Goal: Navigation & Orientation: Find specific page/section

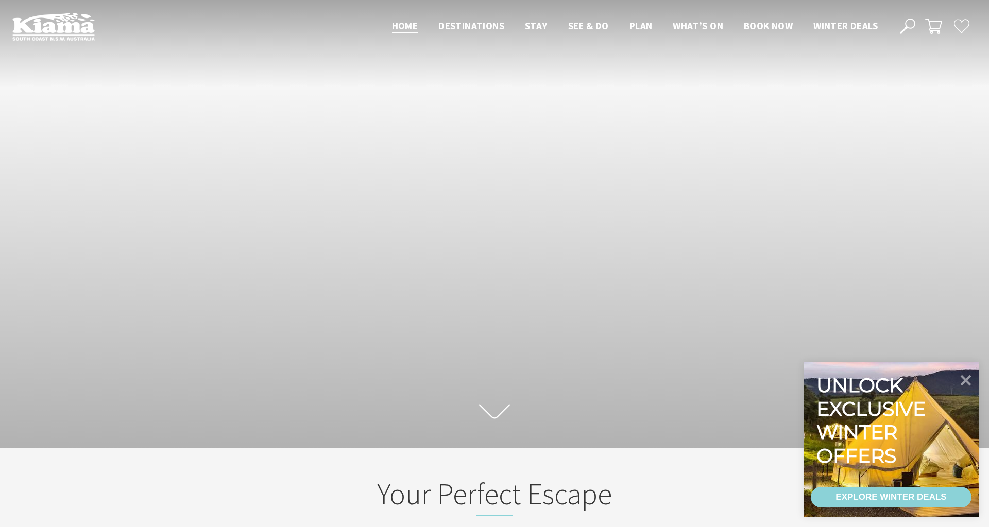
scroll to position [159, 981]
click at [969, 377] on icon at bounding box center [966, 380] width 12 height 12
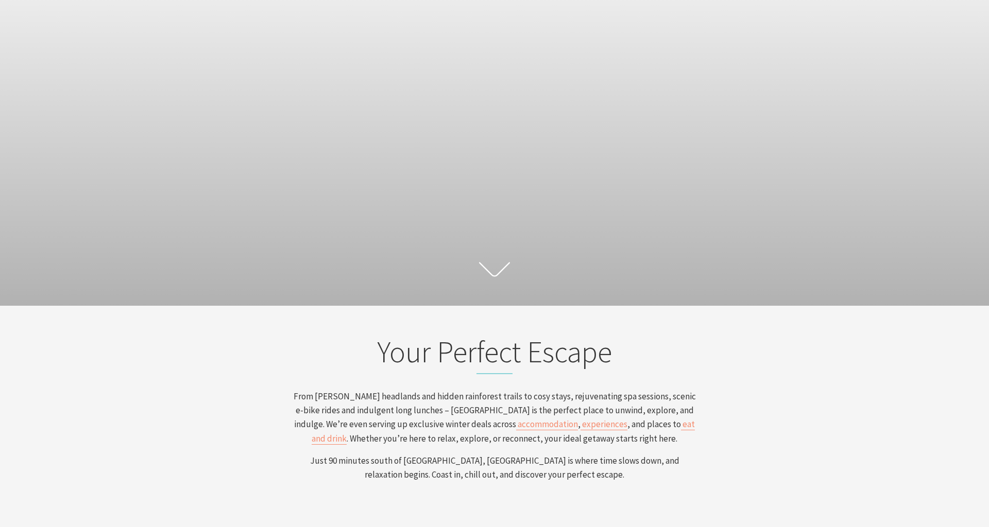
scroll to position [0, 0]
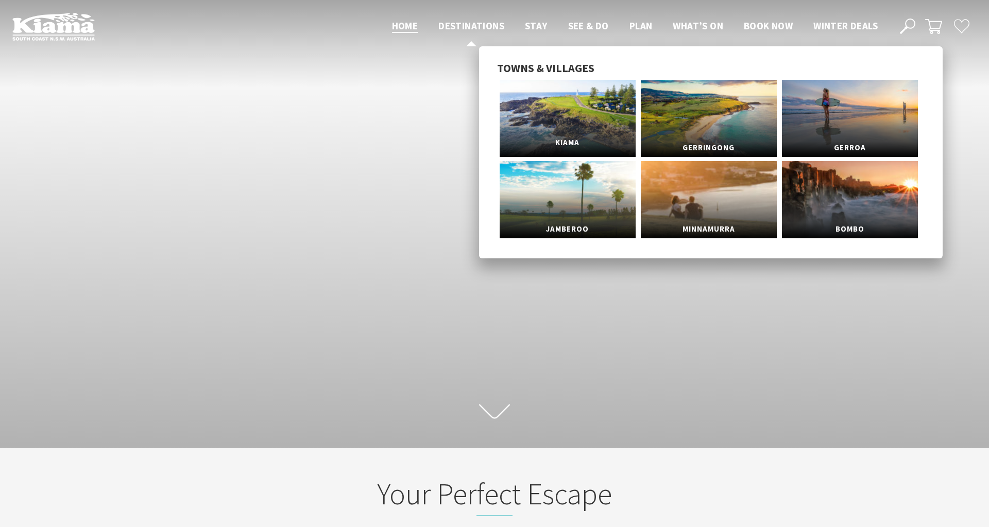
click at [555, 103] on link "Kiama" at bounding box center [568, 118] width 136 height 77
